Goal: Task Accomplishment & Management: Manage account settings

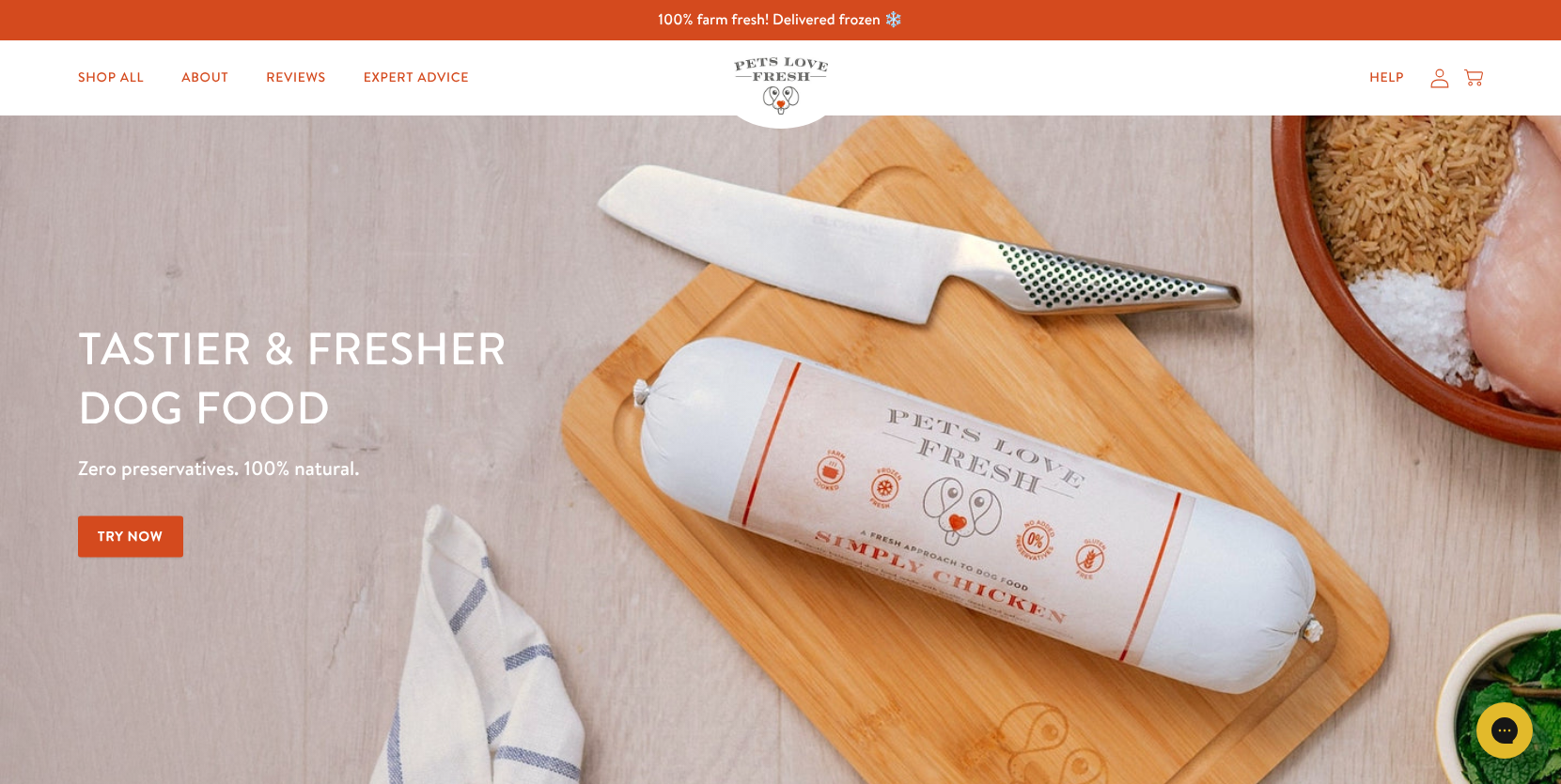
click at [1442, 82] on icon at bounding box center [1439, 78] width 19 height 20
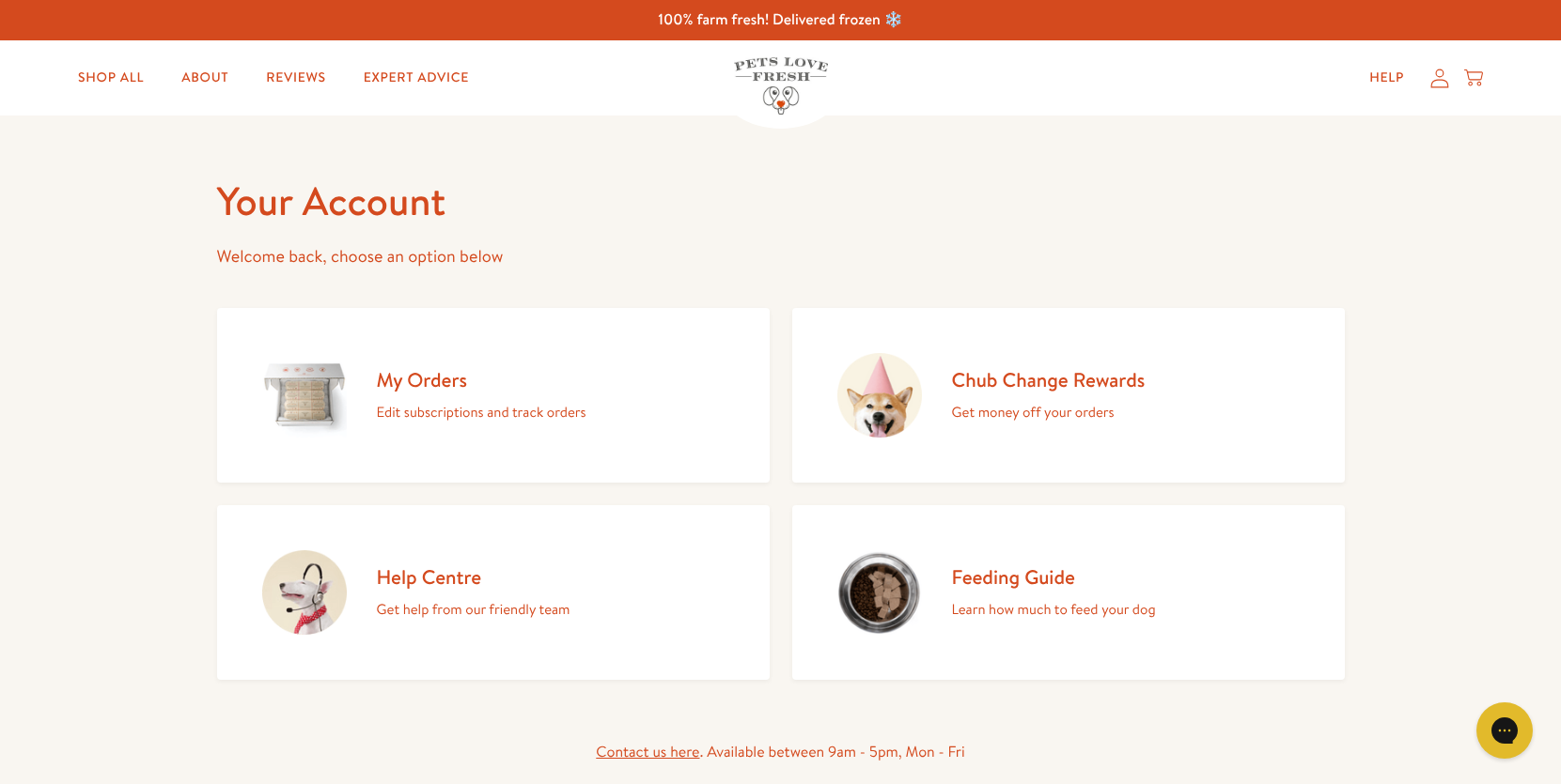
click at [437, 399] on div "My Orders Edit subscriptions and track orders" at bounding box center [481, 395] width 209 height 57
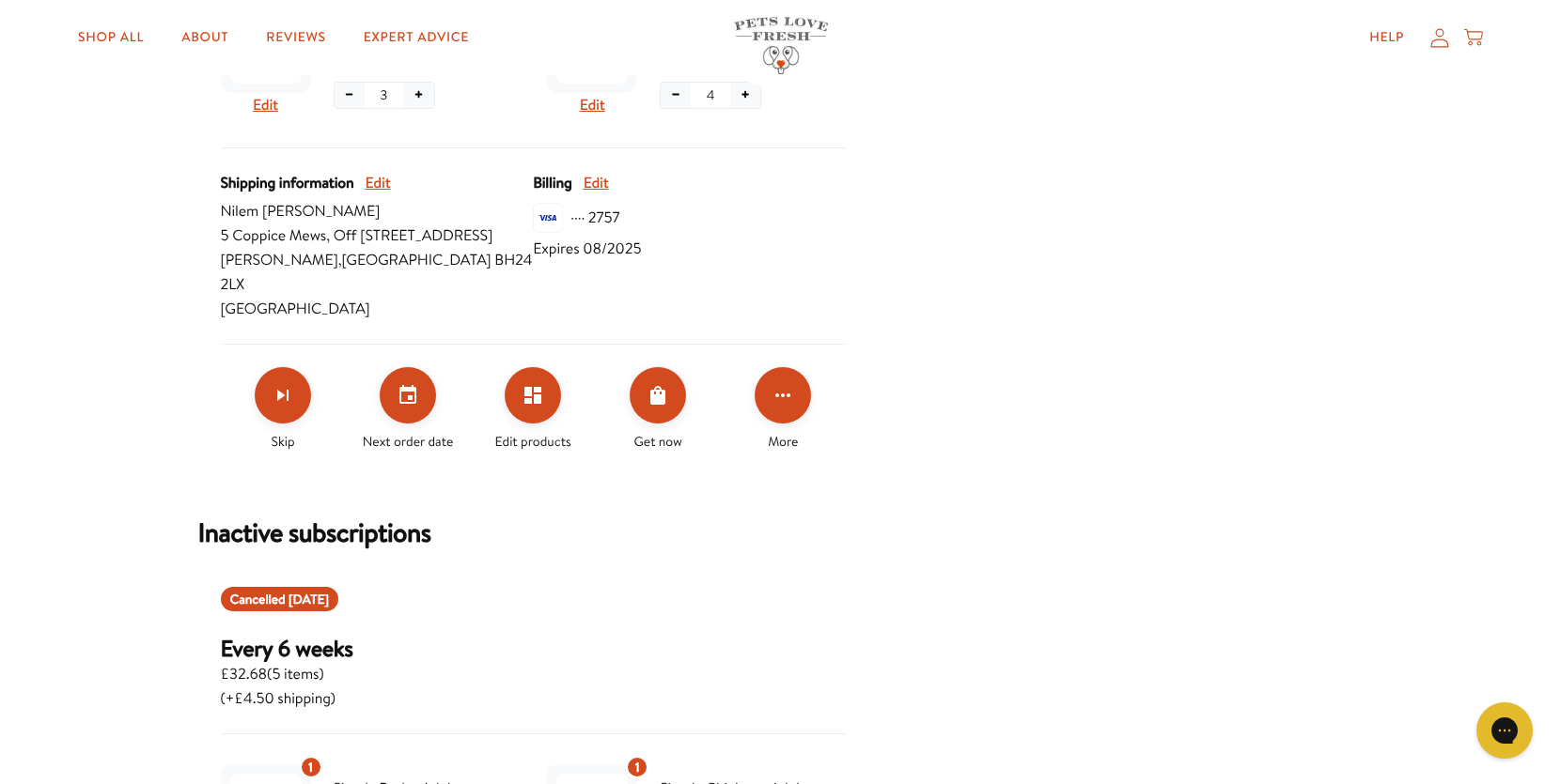
scroll to position [800, 0]
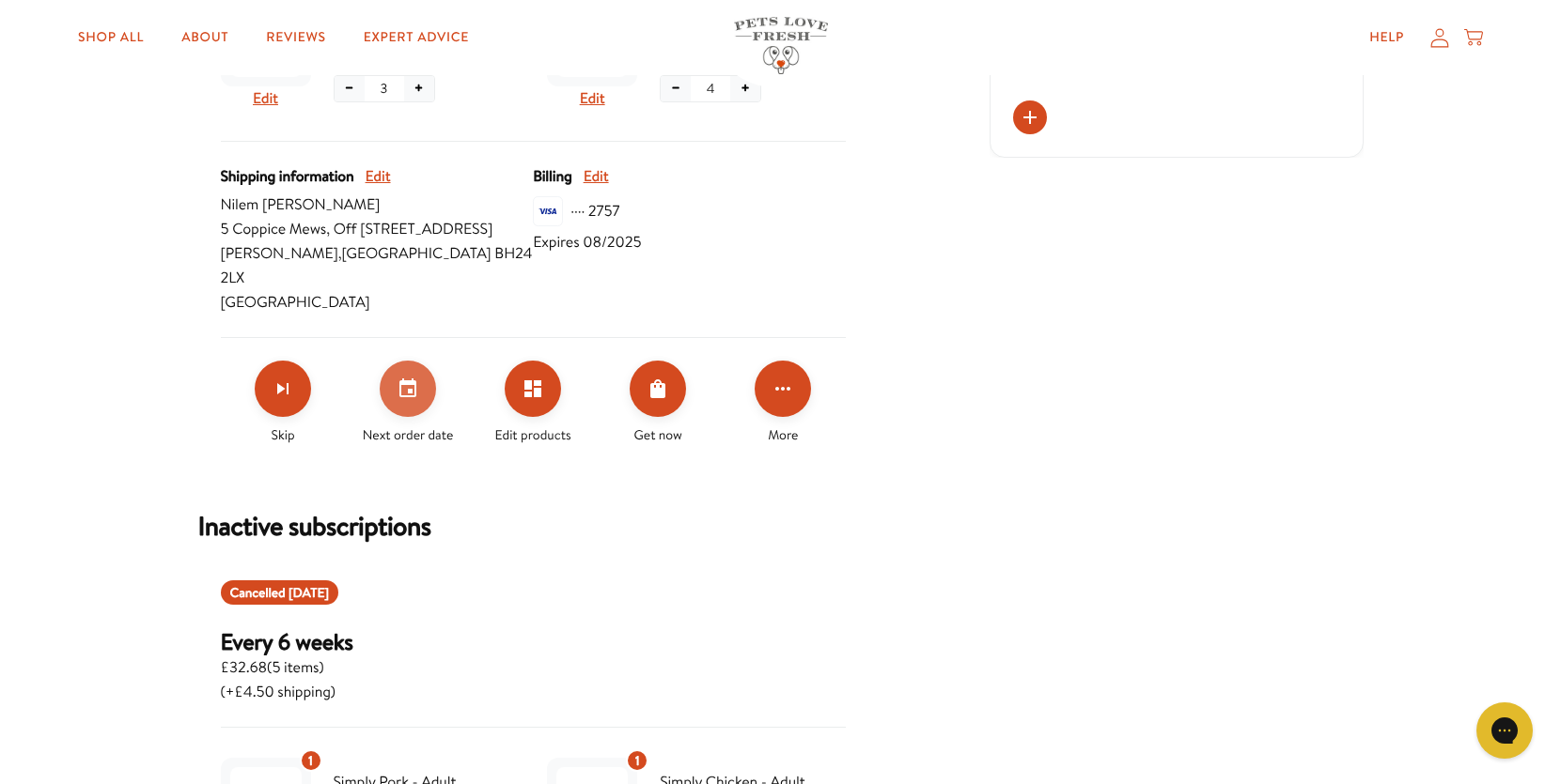
click at [412, 378] on icon "Set your next order date" at bounding box center [408, 389] width 23 height 23
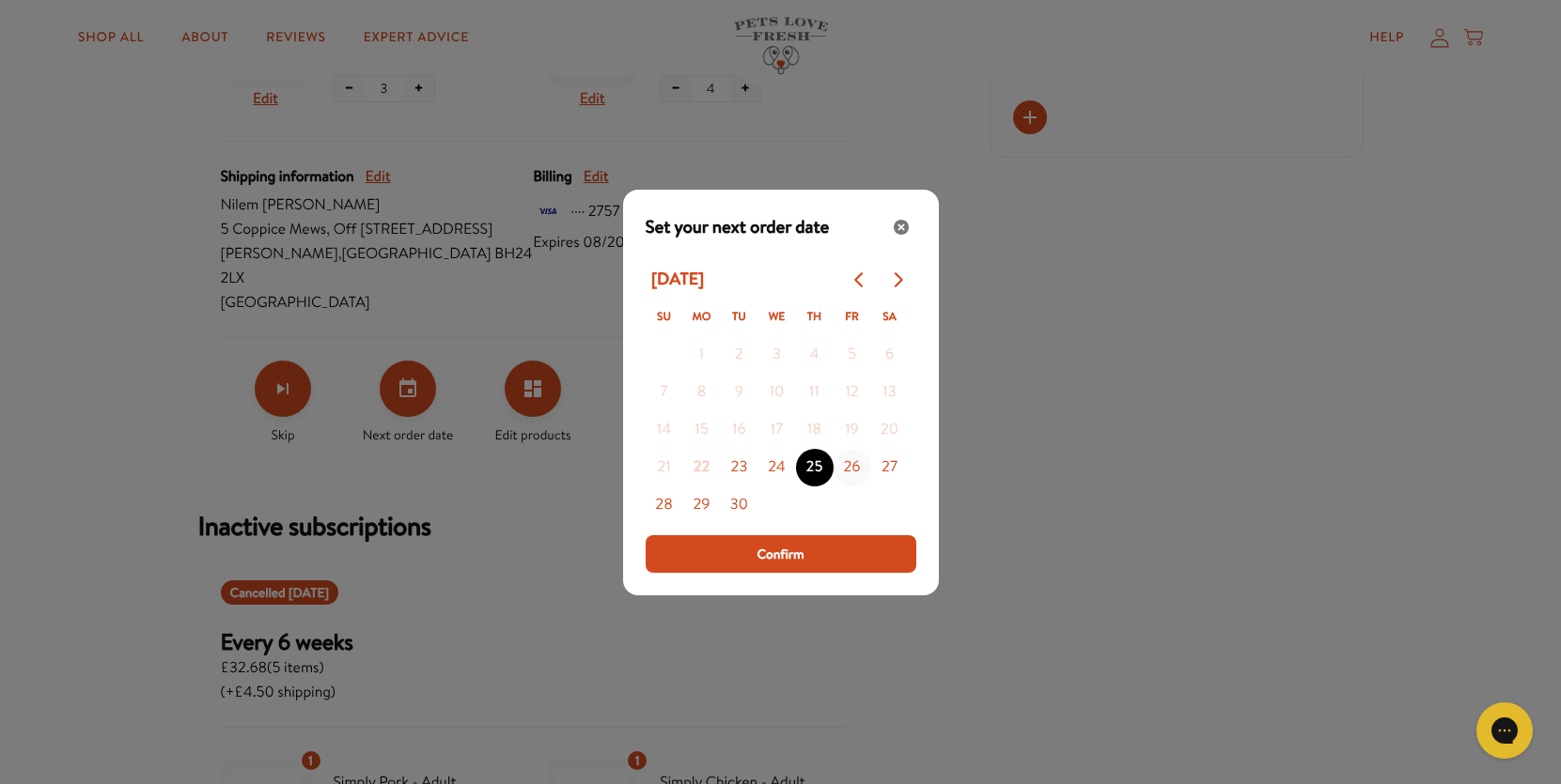
click at [851, 470] on button "26" at bounding box center [852, 468] width 38 height 38
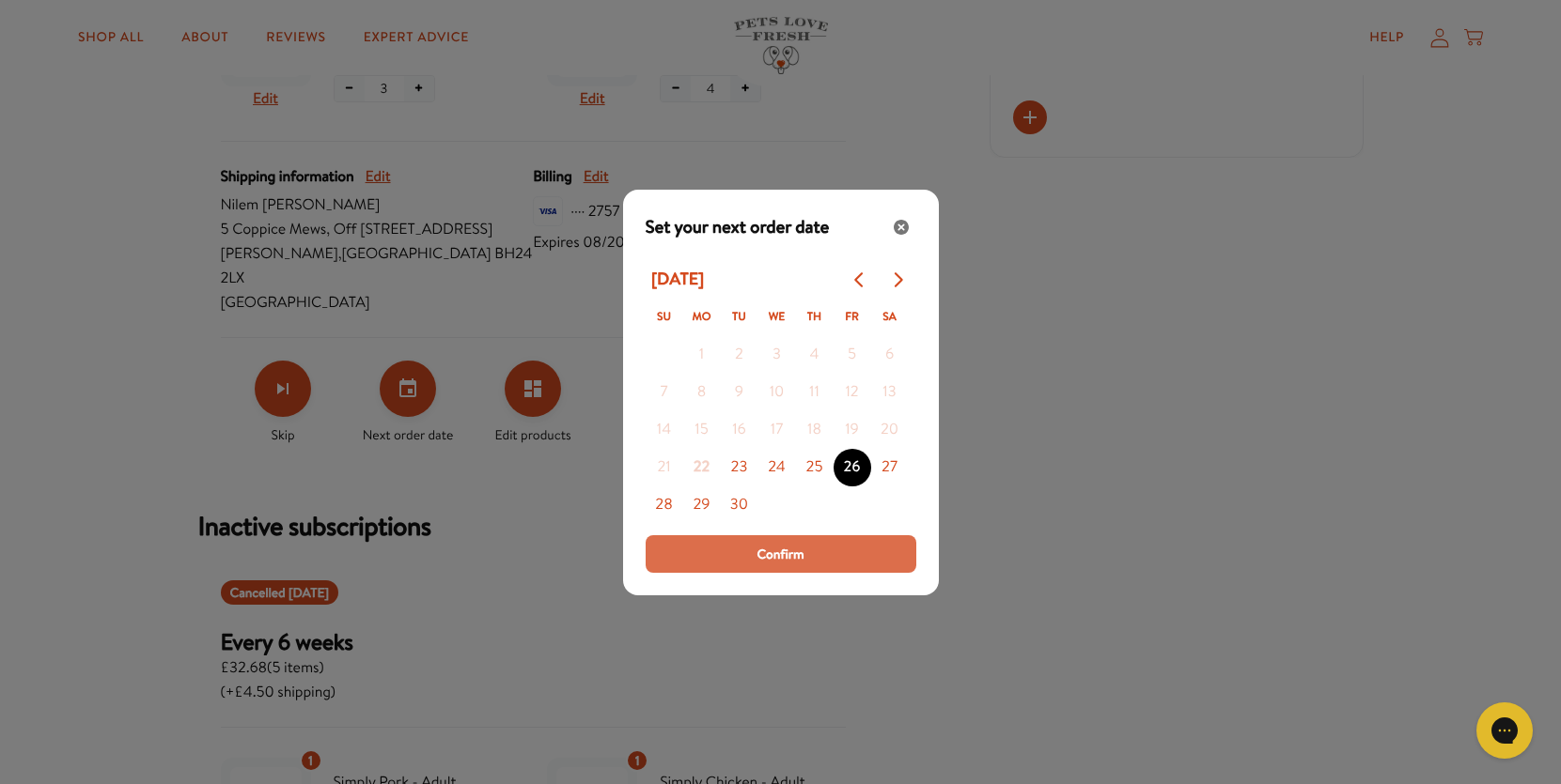
click at [815, 550] on button "Confirm" at bounding box center [780, 554] width 271 height 38
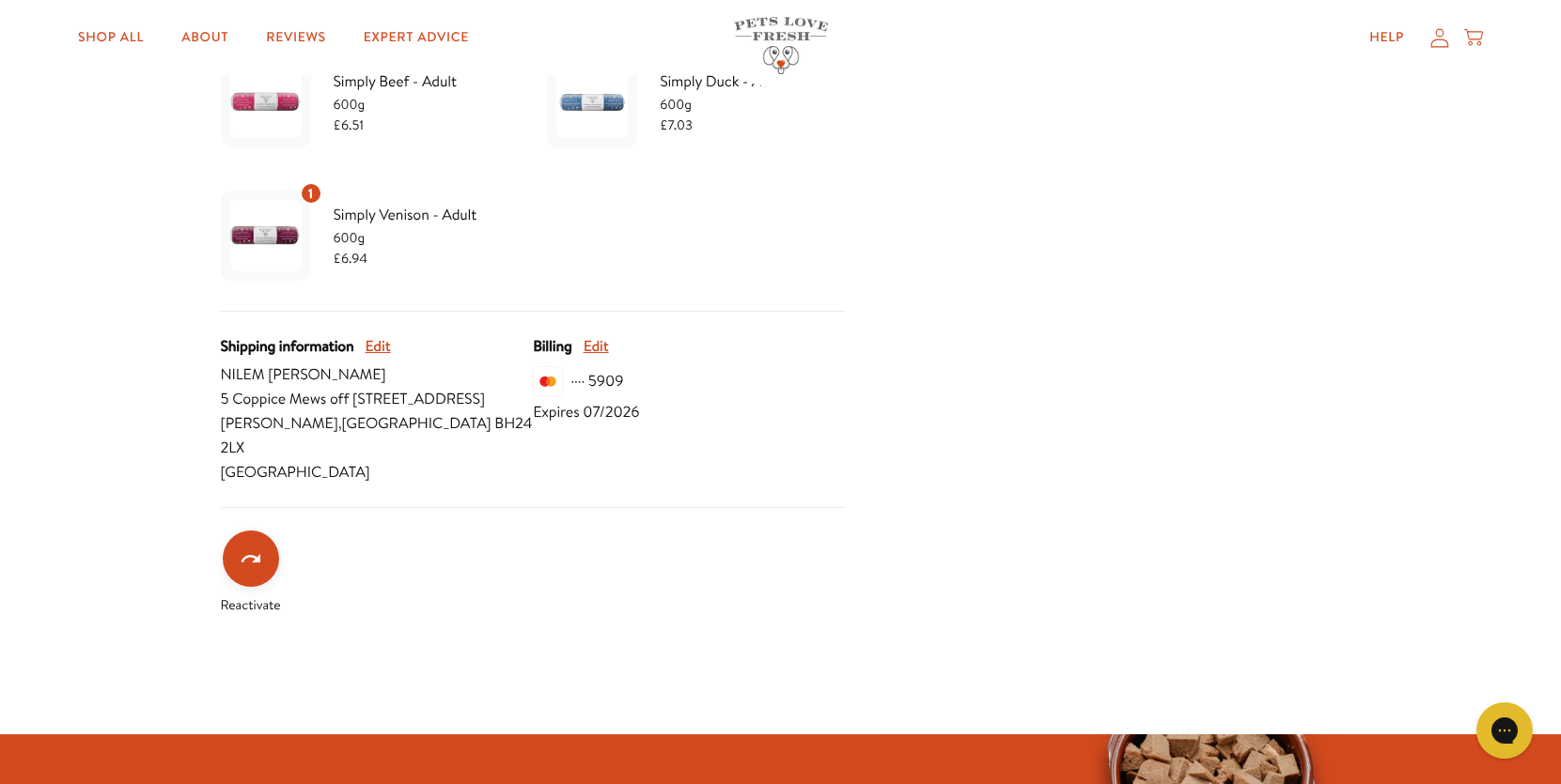
scroll to position [1638, 0]
